Goal: Task Accomplishment & Management: Complete application form

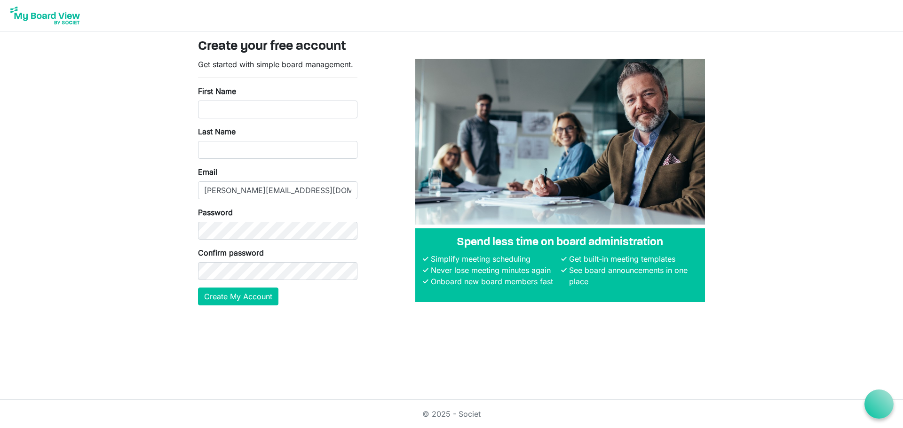
click at [259, 125] on form "Get started with simple board management. First Name Last Name Email margo@marg…" at bounding box center [277, 182] width 159 height 247
click at [254, 107] on input "First Name" at bounding box center [277, 110] width 159 height 18
type input "Margo"
type input "Long"
click at [145, 214] on body "Create your free account Get started with simple board management. First Name M…" at bounding box center [451, 160] width 903 height 321
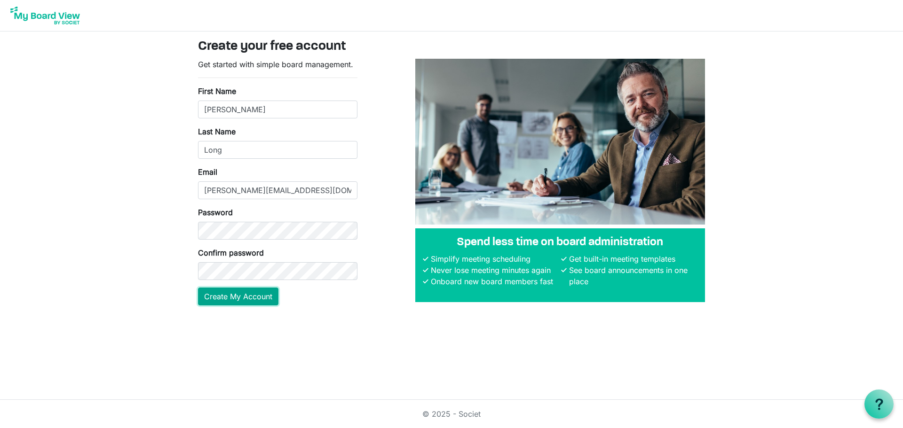
click at [224, 296] on button "Create My Account" at bounding box center [238, 297] width 80 height 18
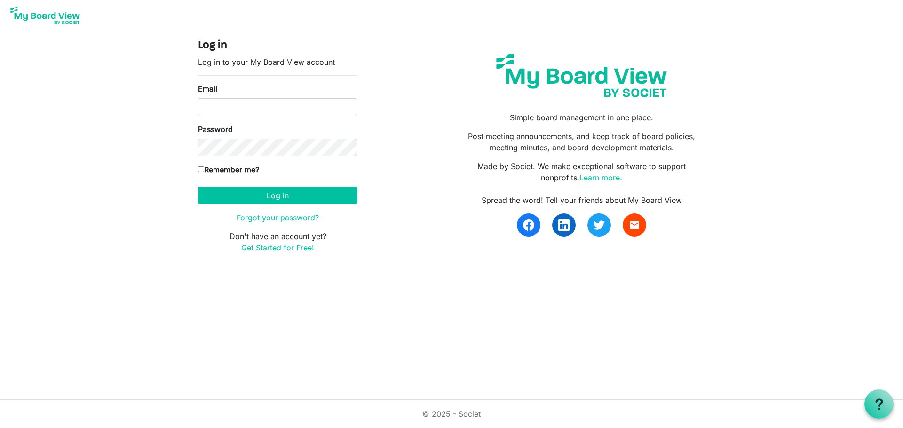
click at [280, 117] on form "Log in Log in to your My Board View account Email Password Remember me? [GEOGRA…" at bounding box center [277, 146] width 159 height 214
click at [277, 112] on input "Email" at bounding box center [277, 107] width 159 height 18
click at [381, 112] on div "Log in Log in to your My Board View account Email Password Remember me? America…" at bounding box center [451, 150] width 521 height 222
click at [323, 116] on input "Email" at bounding box center [277, 107] width 159 height 18
click at [324, 110] on input "Email" at bounding box center [277, 107] width 159 height 18
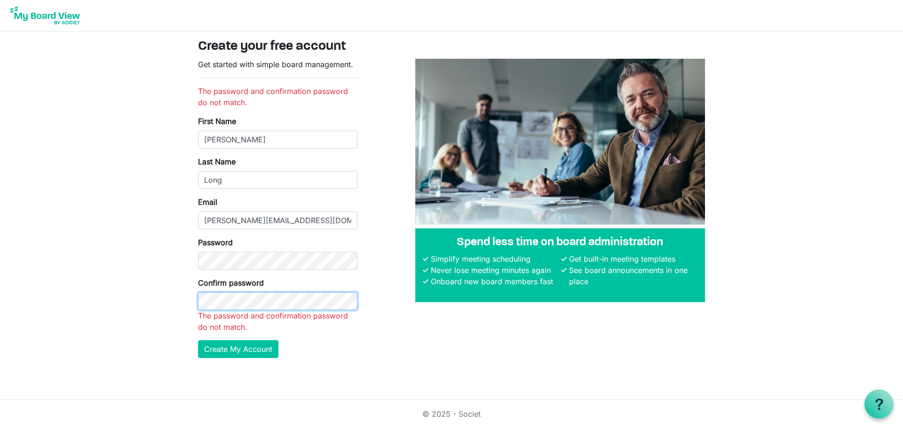
click at [198, 341] on button "Create My Account" at bounding box center [238, 350] width 80 height 18
click at [121, 257] on body "Create your free account Get started with simple board management. The password…" at bounding box center [451, 186] width 903 height 373
click at [198, 341] on button "Create My Account" at bounding box center [238, 350] width 80 height 18
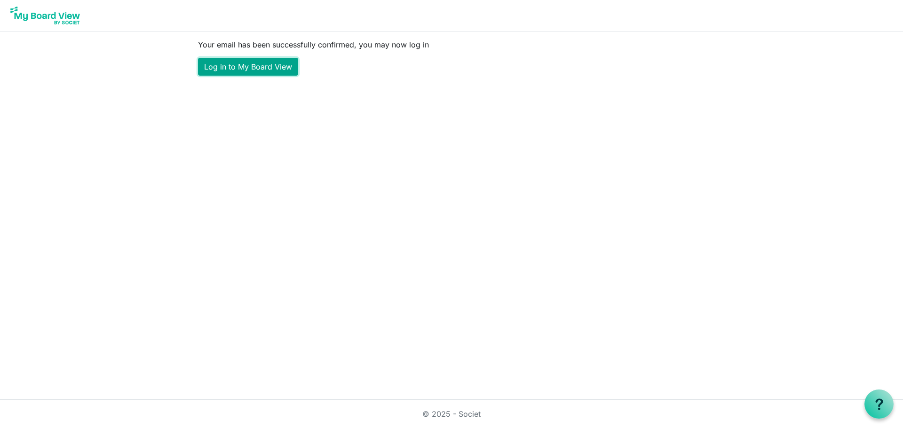
click at [285, 66] on link "Log in to My Board View" at bounding box center [248, 67] width 100 height 18
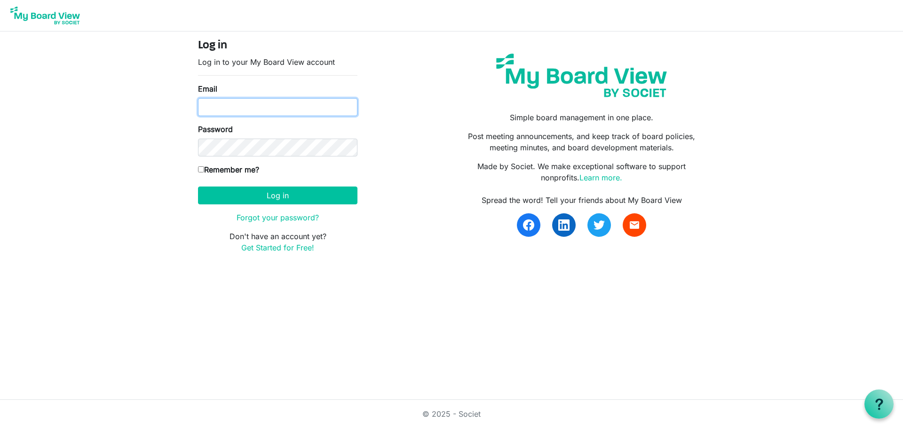
click at [288, 108] on input "Email" at bounding box center [277, 107] width 159 height 18
type input "margo@margolong.com"
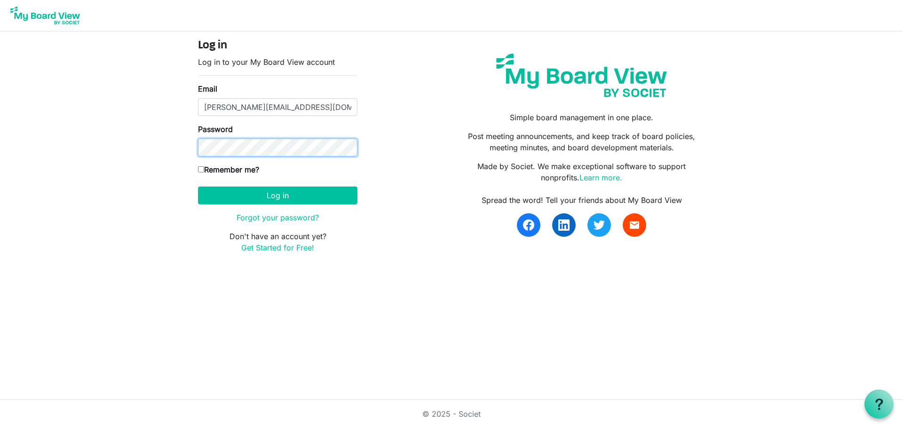
click at [198, 187] on button "Log in" at bounding box center [277, 196] width 159 height 18
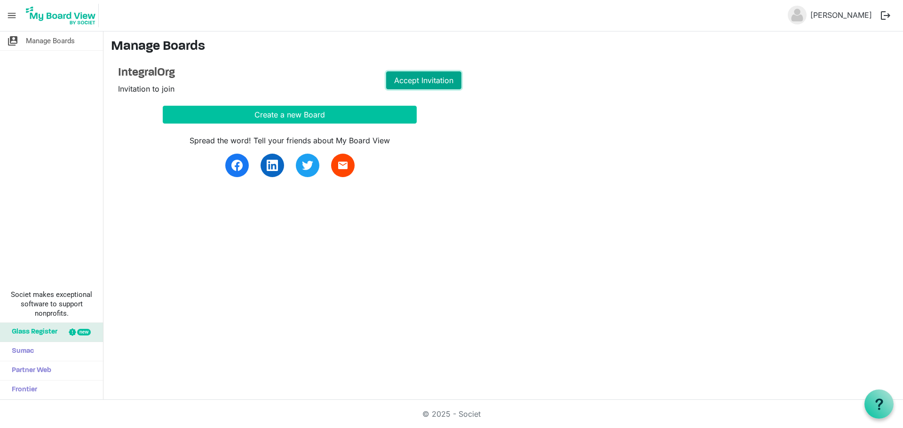
click at [443, 76] on link "Accept Invitation" at bounding box center [423, 80] width 75 height 18
click at [427, 81] on link "Go to Board" at bounding box center [423, 80] width 75 height 18
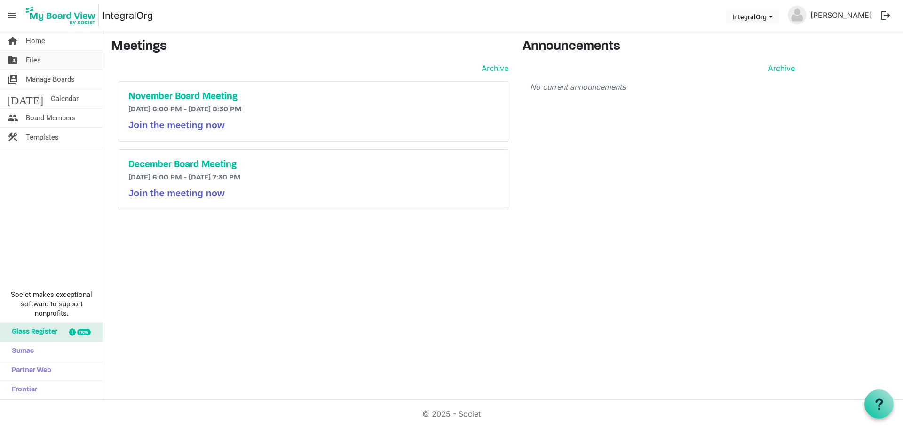
click at [52, 64] on link "folder_shared Files" at bounding box center [51, 60] width 103 height 19
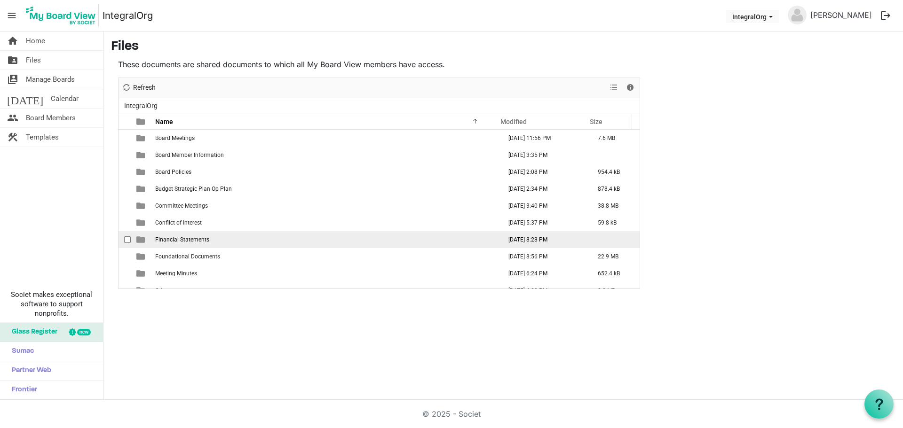
scroll to position [10, 0]
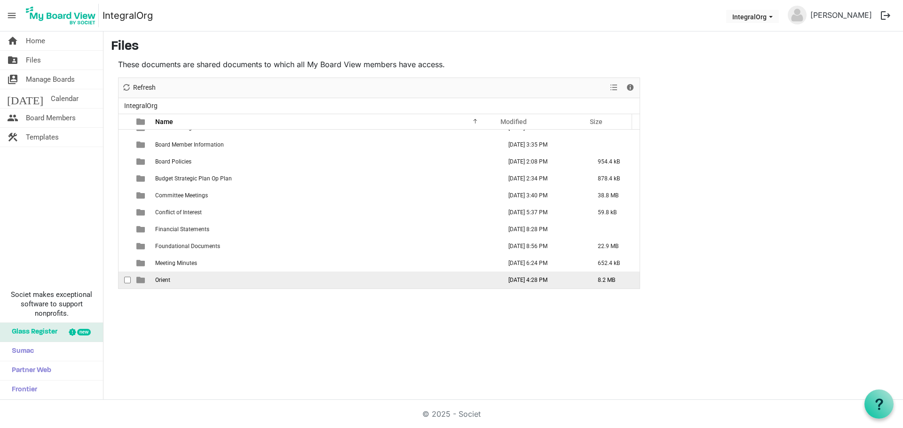
click at [199, 282] on td "Orient" at bounding box center [325, 280] width 346 height 17
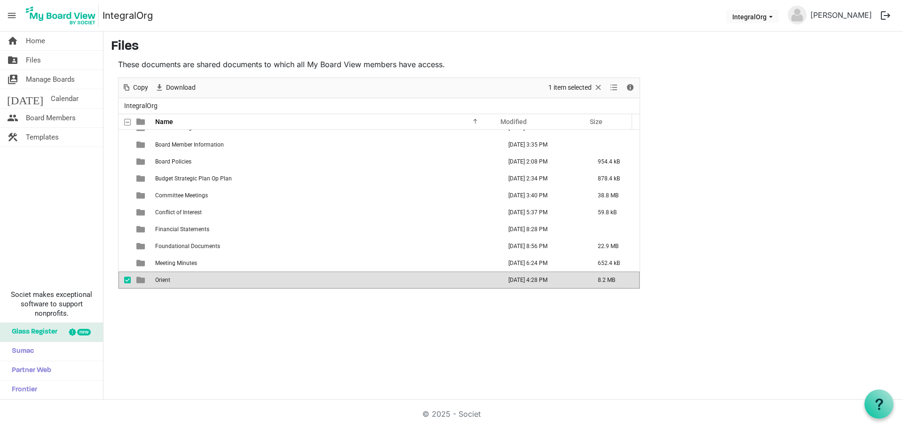
click at [199, 282] on td "Orient" at bounding box center [325, 280] width 346 height 17
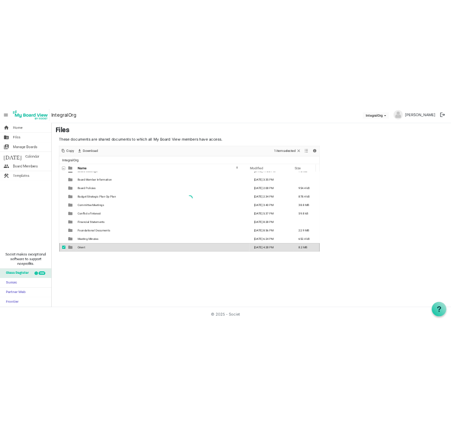
scroll to position [0, 0]
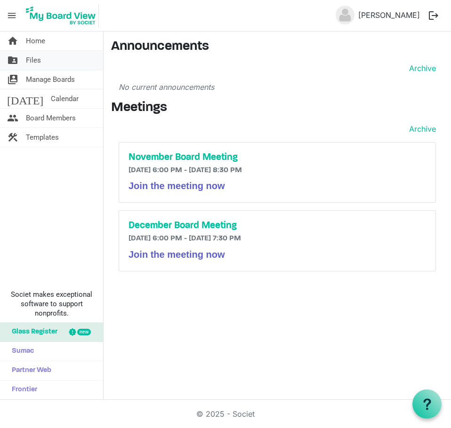
click at [31, 64] on span "Files" at bounding box center [33, 60] width 15 height 19
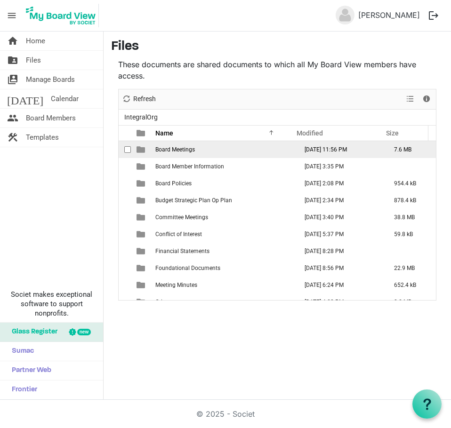
click at [205, 150] on td "Board Meetings" at bounding box center [223, 149] width 142 height 17
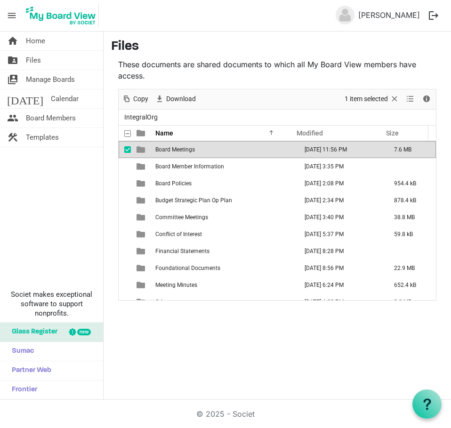
click at [205, 150] on td "Board Meetings" at bounding box center [223, 149] width 142 height 17
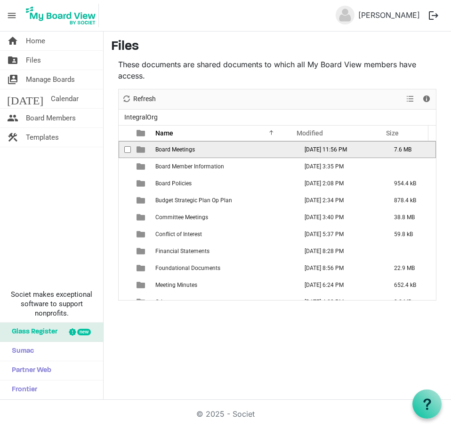
click at [205, 150] on td "Board Meetings" at bounding box center [223, 149] width 142 height 17
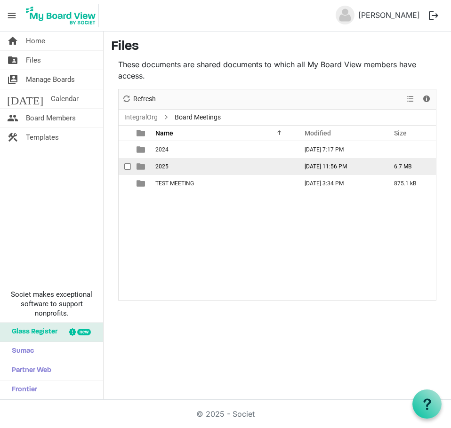
click at [204, 165] on td "2025" at bounding box center [223, 166] width 142 height 17
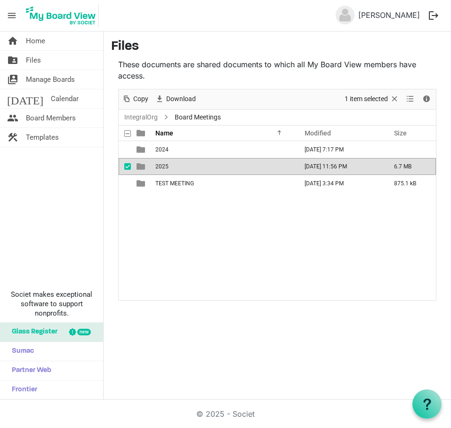
click at [204, 165] on td "2025" at bounding box center [223, 166] width 142 height 17
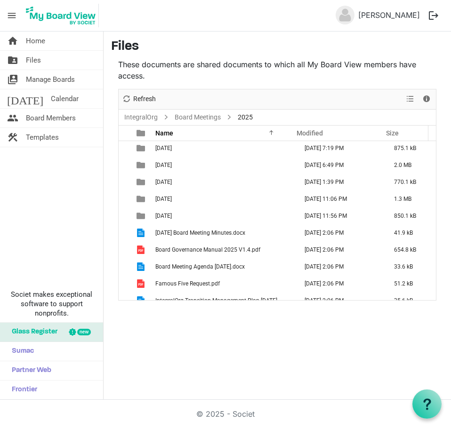
scroll to position [27, 0]
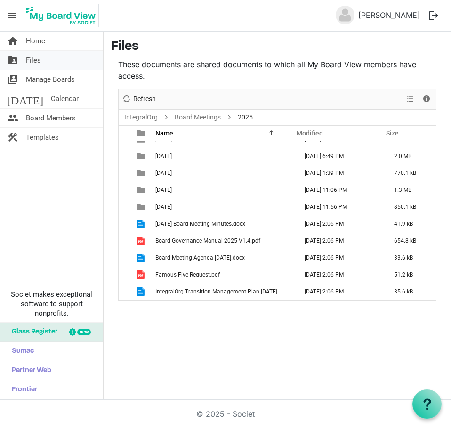
click at [71, 65] on link "folder_shared Files" at bounding box center [51, 60] width 103 height 19
